Goal: Feedback & Contribution: Submit feedback/report problem

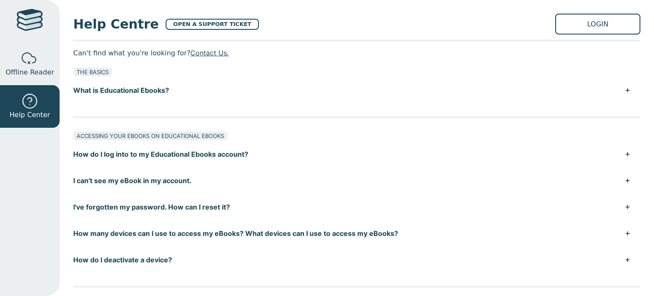
click at [178, 153] on button "How do I log into to my Educational Ebooks account?" at bounding box center [356, 154] width 567 height 26
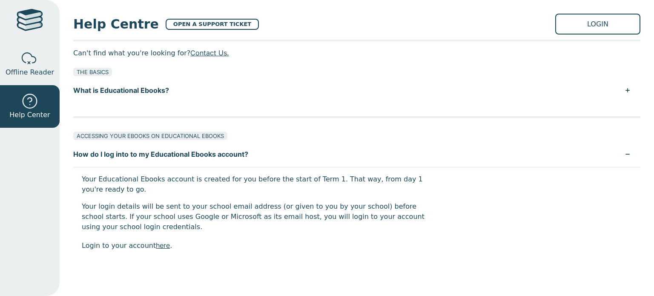
click at [131, 92] on button "What is Educational Ebooks?" at bounding box center [356, 90] width 567 height 26
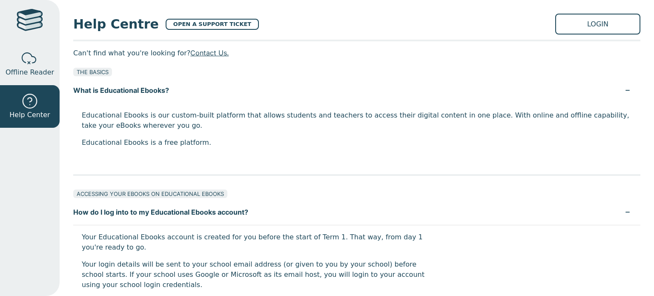
scroll to position [87, 0]
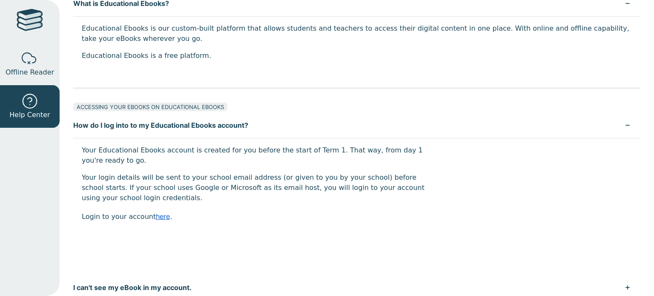
click at [156, 217] on link "here" at bounding box center [163, 216] width 14 height 9
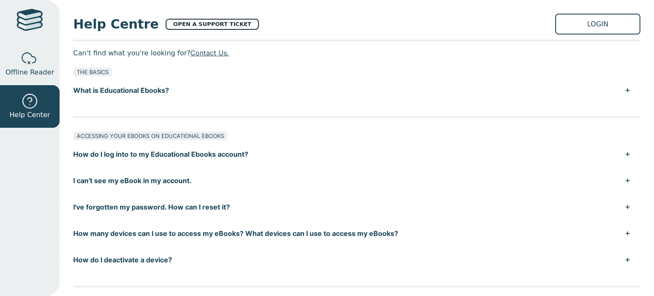
click at [215, 26] on link "OPEN A SUPPORT TICKET" at bounding box center [212, 24] width 93 height 11
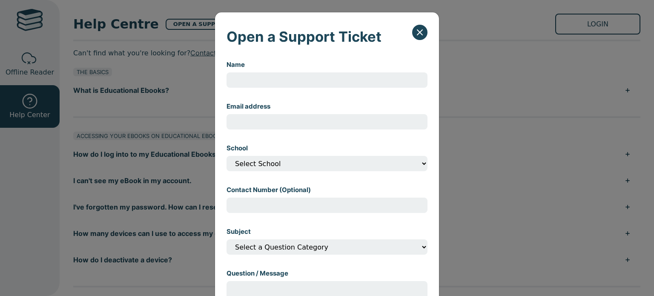
click at [257, 79] on input "Name" at bounding box center [327, 79] width 201 height 15
type input "Sonia"
type input "poe@upweyhs.vic.edu.au"
click at [293, 172] on div "School Select School" at bounding box center [327, 157] width 201 height 42
click at [294, 167] on select "Select School" at bounding box center [327, 163] width 201 height 15
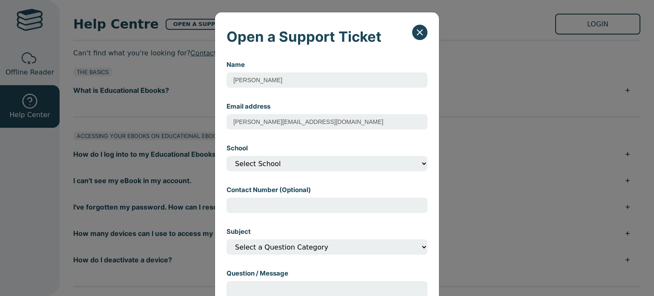
click at [298, 150] on div "School Select School" at bounding box center [327, 157] width 201 height 42
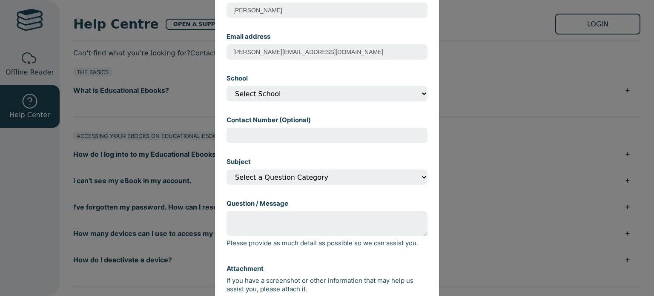
scroll to position [70, 0]
click at [380, 92] on select "Select School" at bounding box center [327, 93] width 201 height 15
click at [227, 87] on select "Select School" at bounding box center [327, 93] width 201 height 15
click at [347, 152] on div "Subject Select a Question Category I can't open my eBook I can't find my eBook …" at bounding box center [327, 171] width 201 height 42
click at [352, 137] on input "Contact Number (Optional)" at bounding box center [327, 135] width 201 height 15
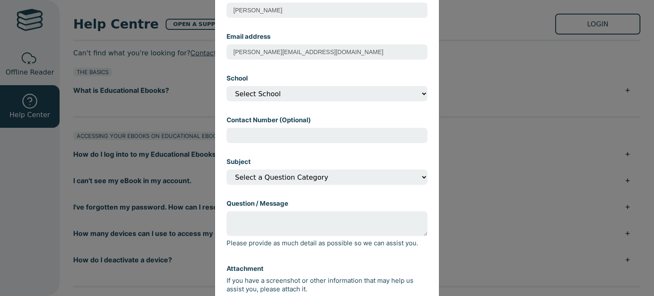
click at [327, 183] on select "Select a Question Category I can't open my eBook I can't find my eBook in my ac…" at bounding box center [327, 176] width 201 height 15
select select "I can't find my eBook in my account?"
click at [227, 172] on select "Select a Question Category I can't open my eBook I can't find my eBook in my ac…" at bounding box center [327, 176] width 201 height 15
click at [309, 224] on textarea "Question / Message" at bounding box center [327, 223] width 201 height 25
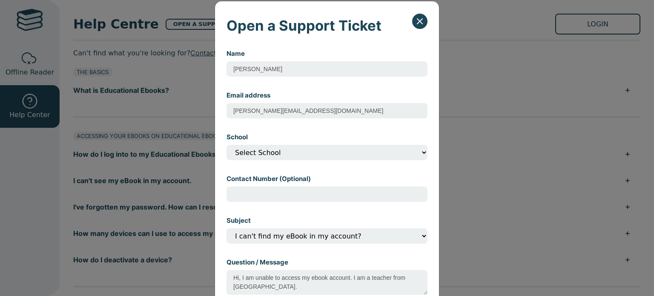
scroll to position [11, 0]
type textarea "Hi, I am unable to access my ebook account. I am a teacher from Upwey High Scho…"
drag, startPoint x: 329, startPoint y: 59, endPoint x: 325, endPoint y: 71, distance: 12.4
click at [325, 71] on div "Name Sonia" at bounding box center [327, 62] width 201 height 42
click at [325, 71] on input "Sonia" at bounding box center [327, 68] width 201 height 15
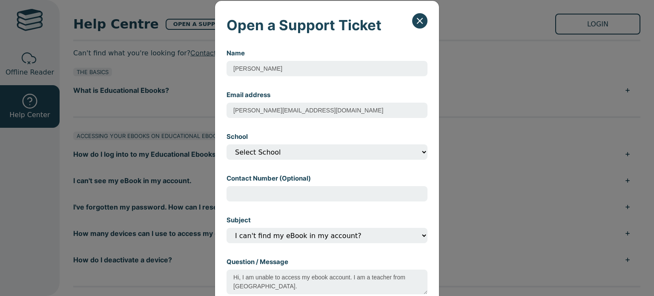
scroll to position [150, 0]
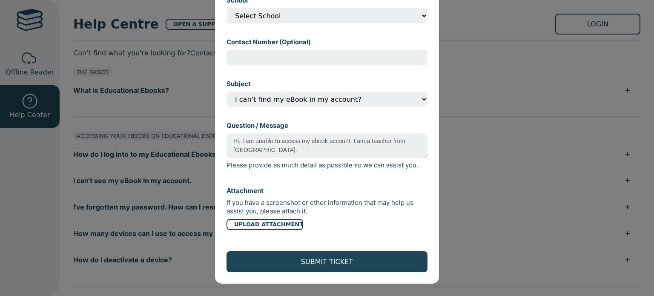
type input "Sonia Poetrodjojo"
click at [330, 153] on textarea "Hi, I am unable to access my ebook account. I am a teacher from Upwey High Scho…" at bounding box center [327, 145] width 201 height 25
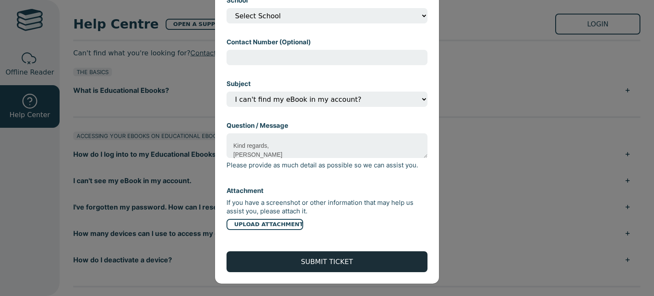
type textarea "Hi, I am unable to access my ebook account. I am a teacher from Upwey High Scho…"
click at [303, 258] on button "SUBMIT TICKET" at bounding box center [327, 261] width 201 height 21
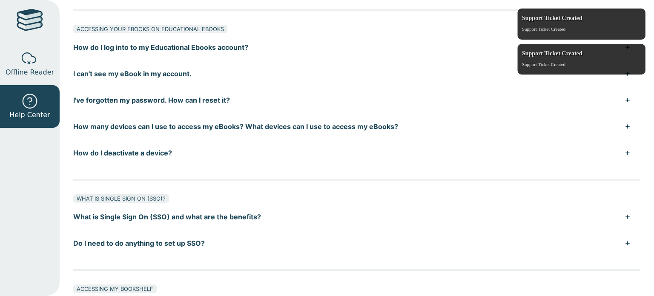
scroll to position [107, 0]
click at [281, 132] on button "How many devices can I use to access my eBooks? What devices can I use to acces…" at bounding box center [356, 126] width 567 height 26
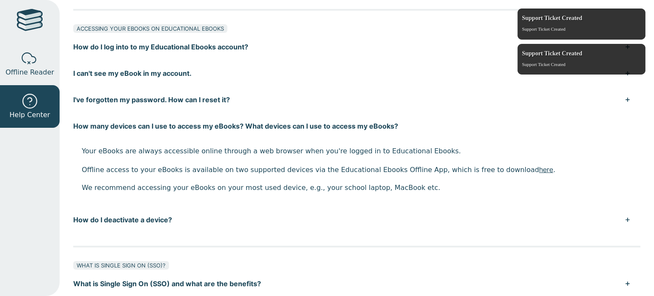
click at [281, 132] on button "How many devices can I use to access my eBooks? What devices can I use to acces…" at bounding box center [356, 126] width 567 height 26
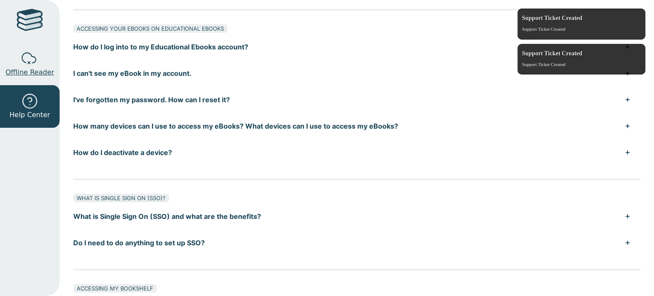
click at [37, 60] on div at bounding box center [29, 58] width 17 height 17
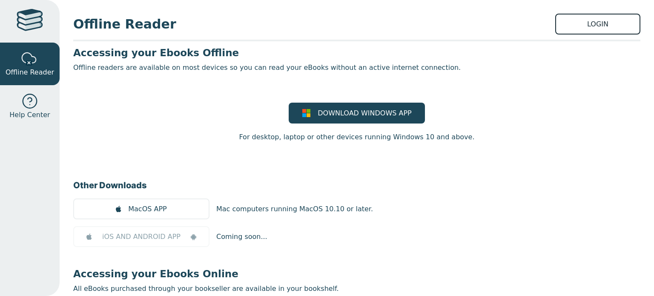
click at [585, 32] on link "LOGIN" at bounding box center [597, 24] width 85 height 21
